Goal: Book appointment/travel/reservation

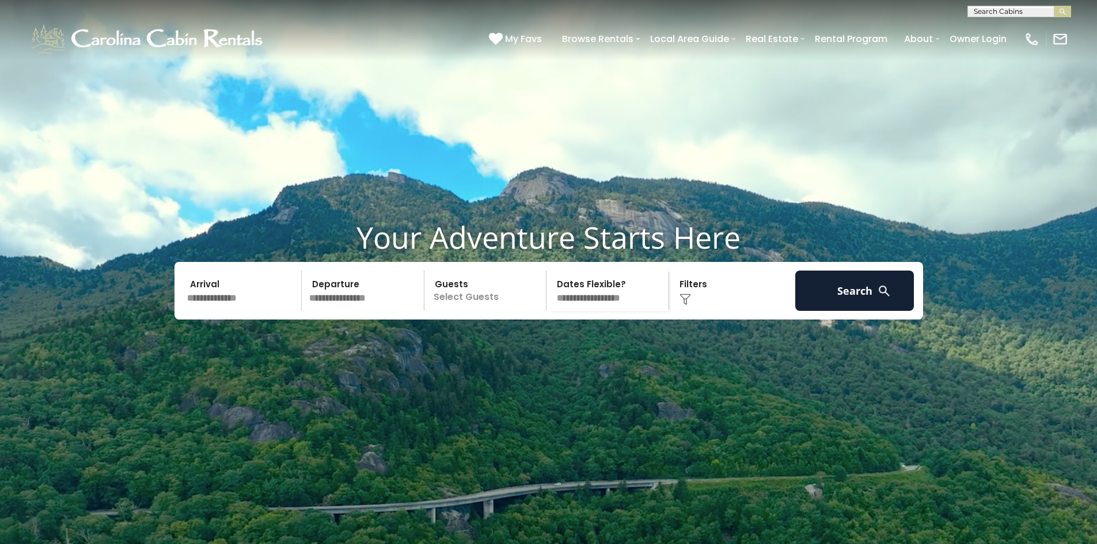
click at [234, 311] on input "text" at bounding box center [242, 291] width 119 height 40
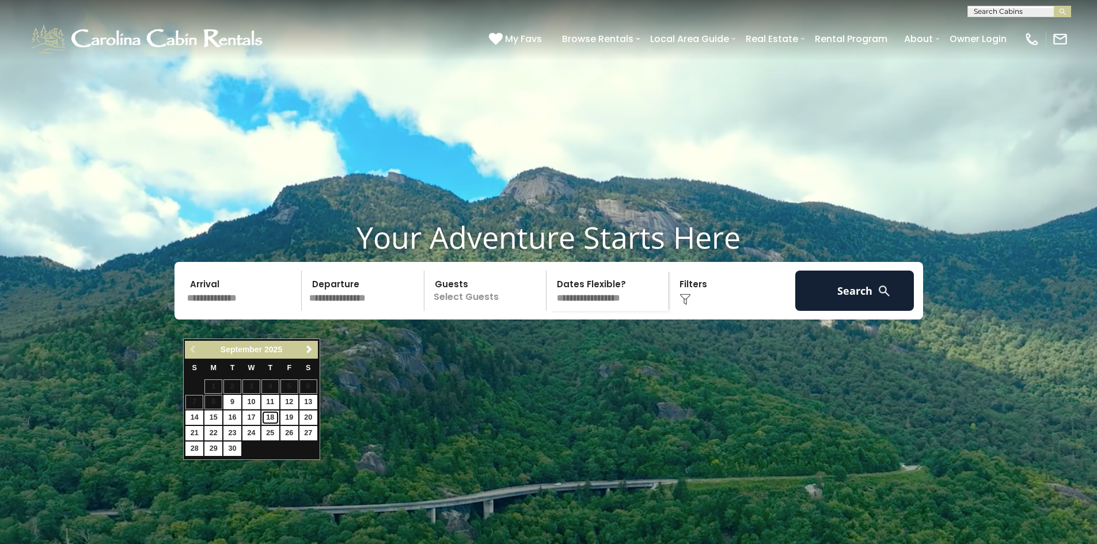
click at [271, 416] on link "18" at bounding box center [270, 418] width 18 height 14
type input "*******"
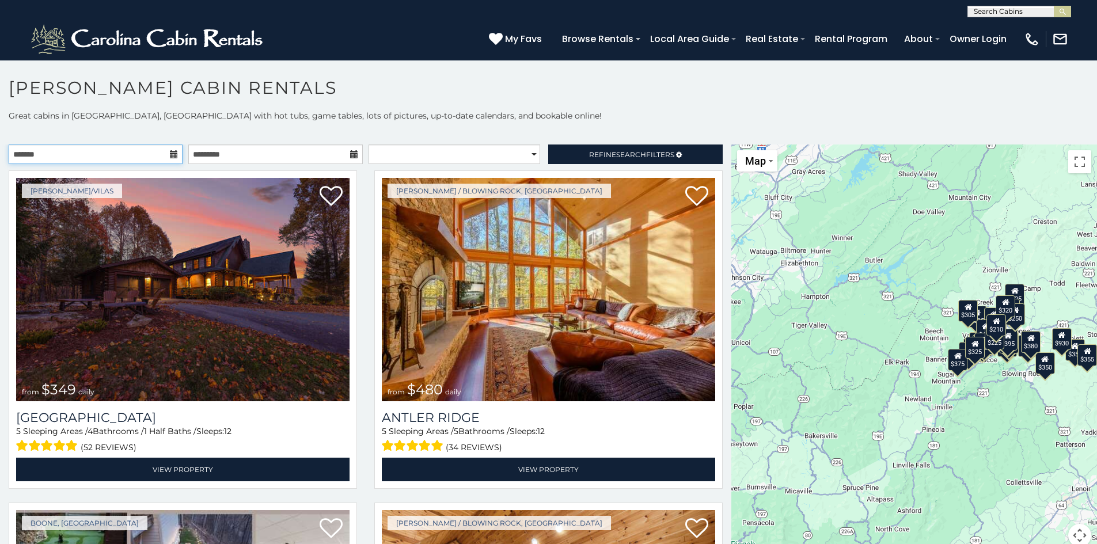
click at [62, 154] on input "text" at bounding box center [96, 155] width 174 height 20
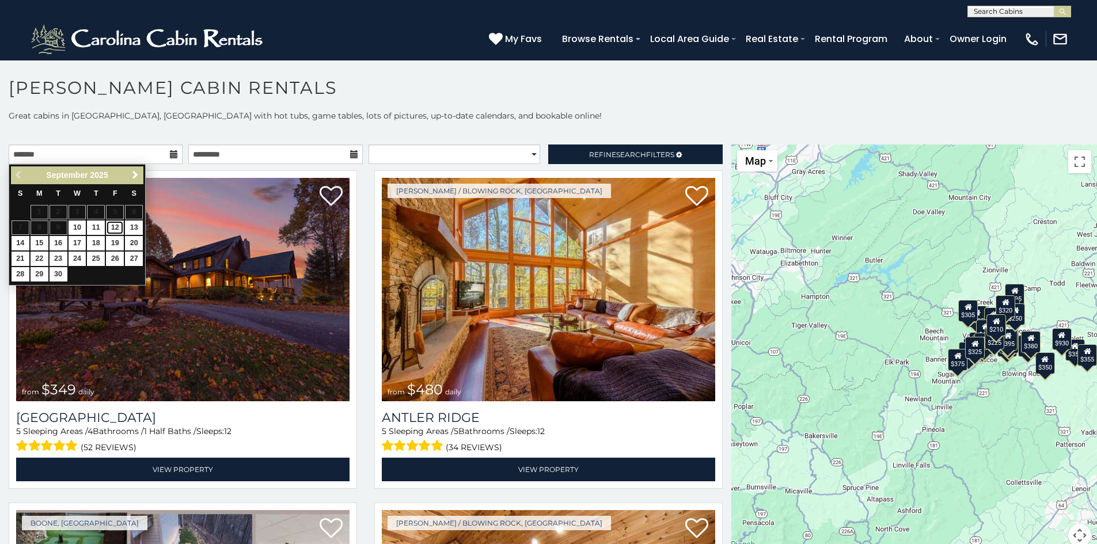
click at [115, 226] on link "12" at bounding box center [115, 228] width 18 height 14
type input "**********"
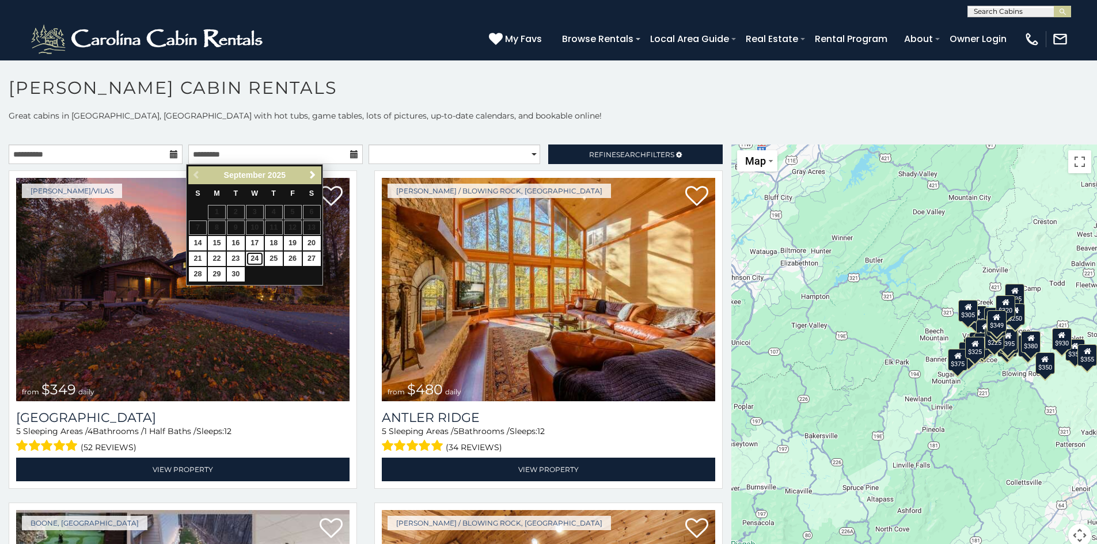
click at [257, 261] on link "24" at bounding box center [255, 259] width 18 height 14
type input "**********"
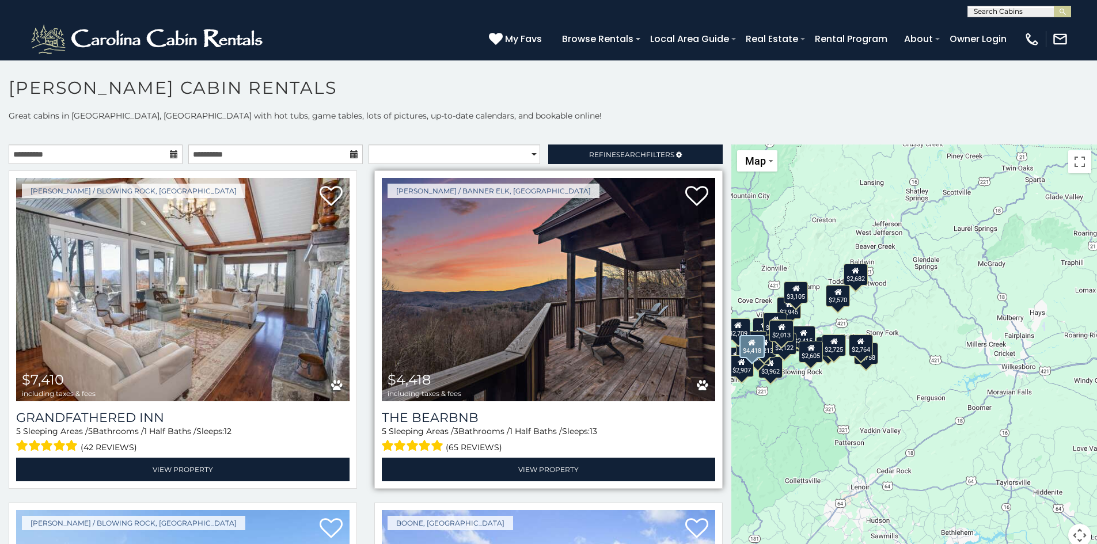
drag, startPoint x: 859, startPoint y: 351, endPoint x: 683, endPoint y: 347, distance: 176.2
click at [667, 145] on main "**********" at bounding box center [548, 145] width 1097 height 0
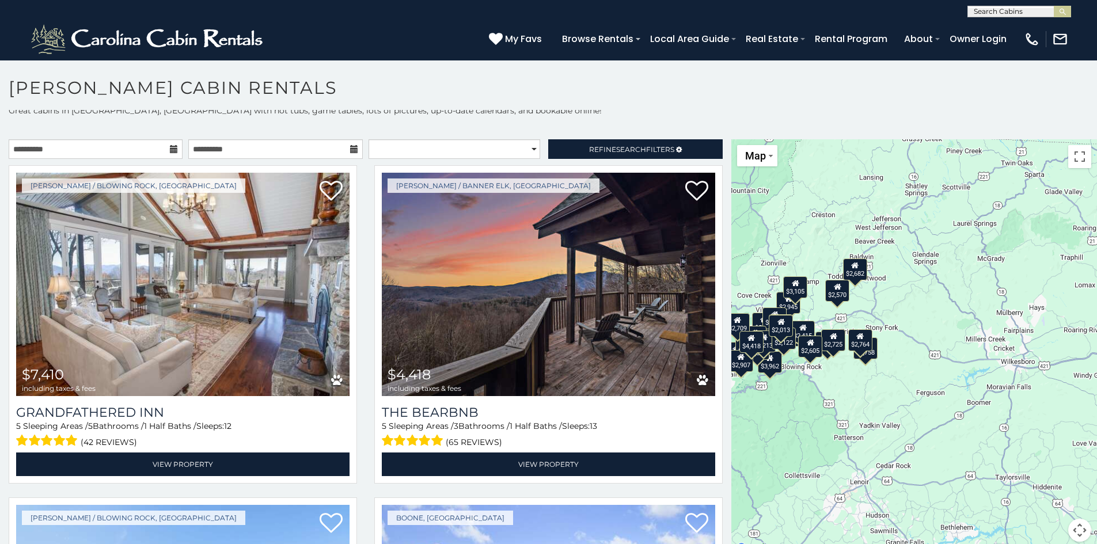
scroll to position [10, 0]
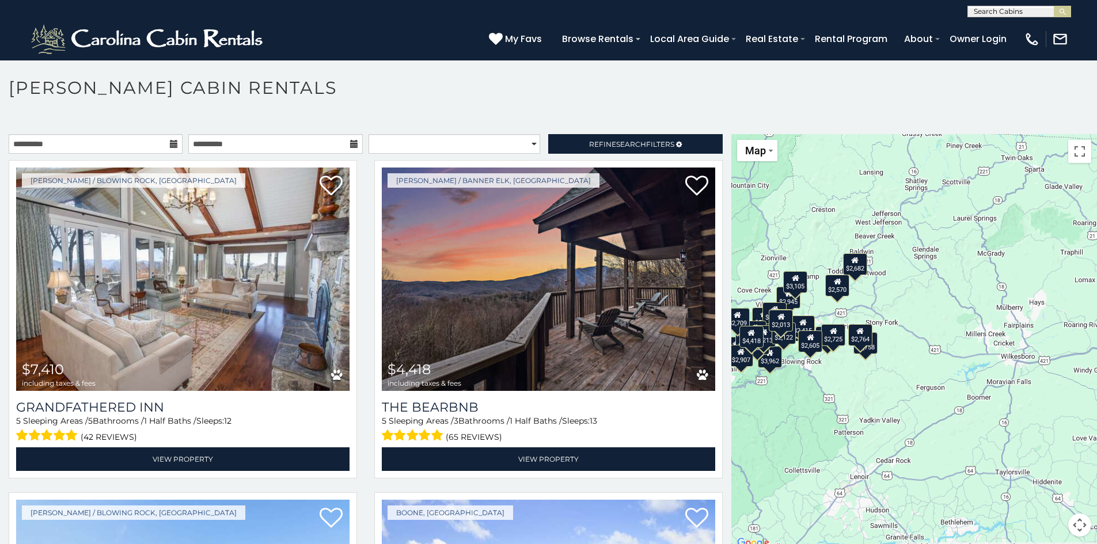
click at [1076, 522] on button "Map camera controls" at bounding box center [1079, 525] width 23 height 23
click at [1043, 470] on button "Zoom in" at bounding box center [1050, 467] width 23 height 23
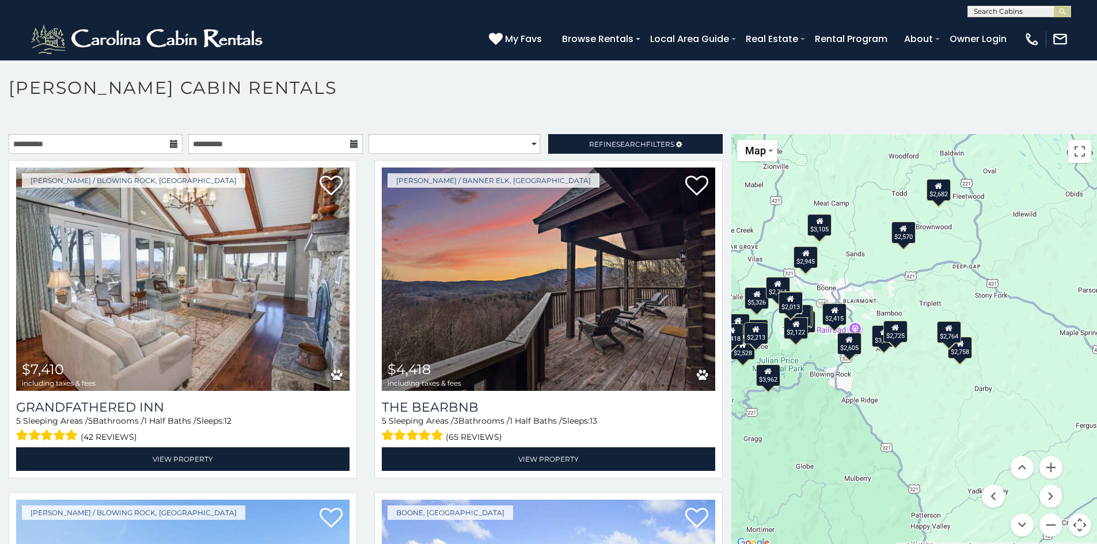
drag, startPoint x: 870, startPoint y: 462, endPoint x: 1013, endPoint y: 455, distance: 143.5
click at [1013, 455] on div "$7,410 $4,418 $4,984 $2,945 $4,926 $5,326 $2,761 $2,758 $4,078 $3,962 $2,727 $3…" at bounding box center [914, 342] width 366 height 416
click at [1046, 474] on button "Zoom in" at bounding box center [1050, 467] width 23 height 23
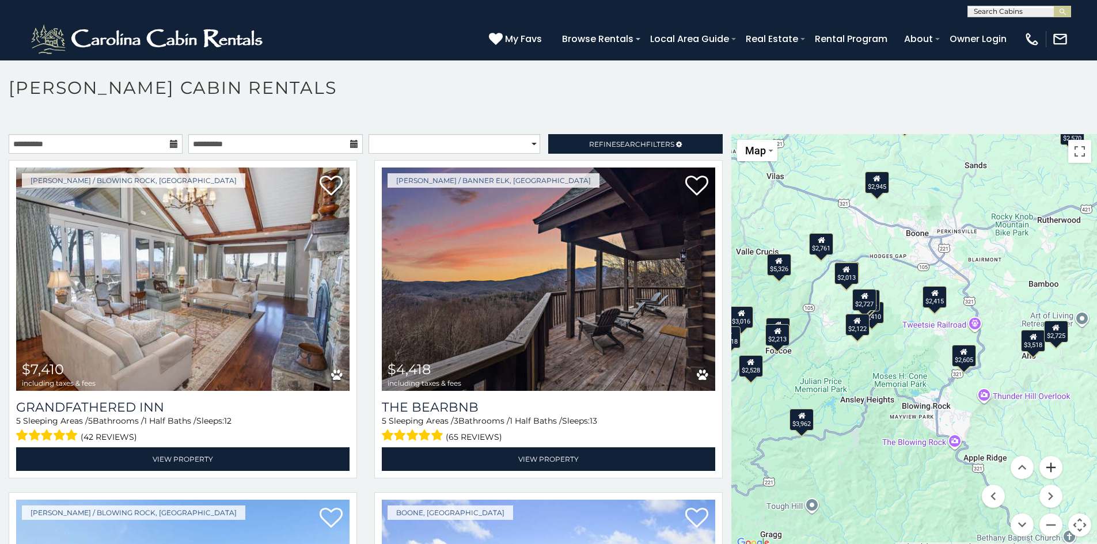
drag, startPoint x: 916, startPoint y: 465, endPoint x: 1055, endPoint y: 469, distance: 139.4
click at [1055, 469] on div "$7,410 $4,418 $4,984 $2,945 $4,926 $5,326 $2,761 $2,758 $4,078 $3,962 $2,727 $3…" at bounding box center [914, 342] width 366 height 416
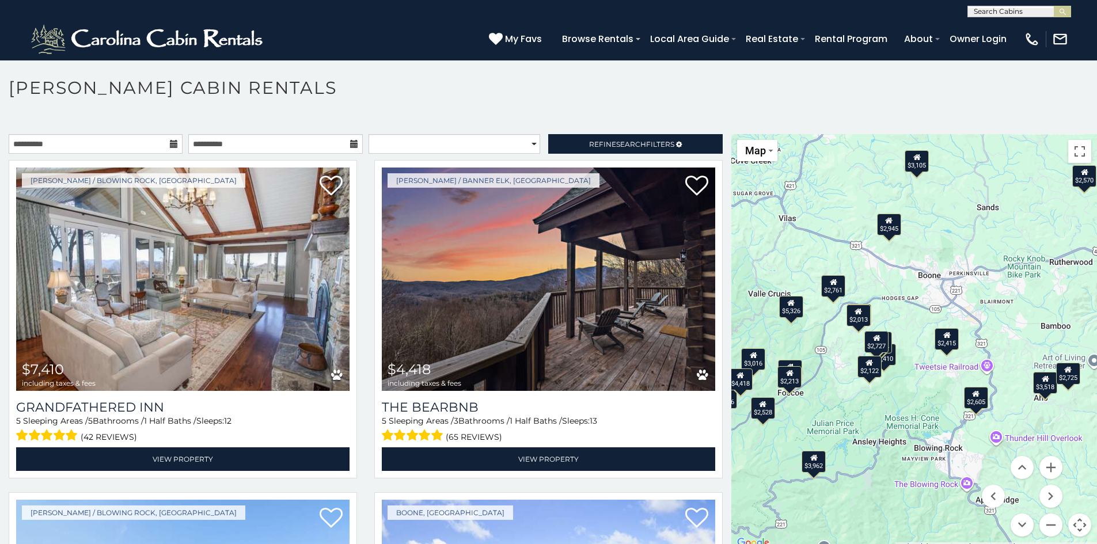
drag, startPoint x: 958, startPoint y: 484, endPoint x: 861, endPoint y: 441, distance: 106.5
click at [958, 500] on div "$7,410 $4,418 $4,984 $2,945 $4,926 $5,326 $2,761 $2,758 $4,078 $3,962 $2,727 $3…" at bounding box center [914, 342] width 366 height 416
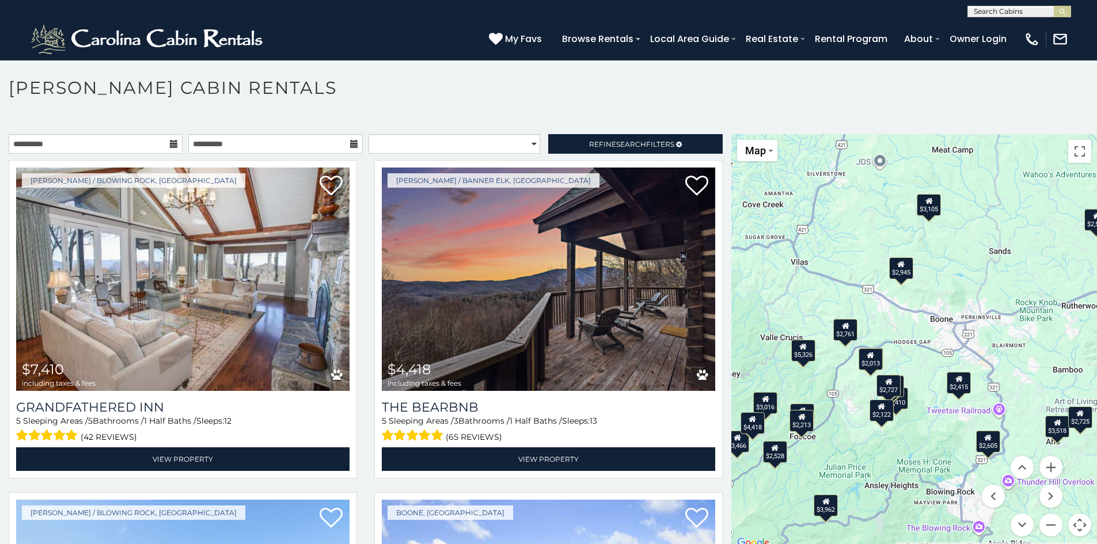
drag, startPoint x: 901, startPoint y: 454, endPoint x: 912, endPoint y: 500, distance: 48.0
click at [912, 500] on div "$7,410 $4,418 $4,984 $2,945 $4,926 $5,326 $2,761 $2,758 $4,078 $3,962 $2,727 $3…" at bounding box center [914, 342] width 366 height 416
